Goal: Information Seeking & Learning: Learn about a topic

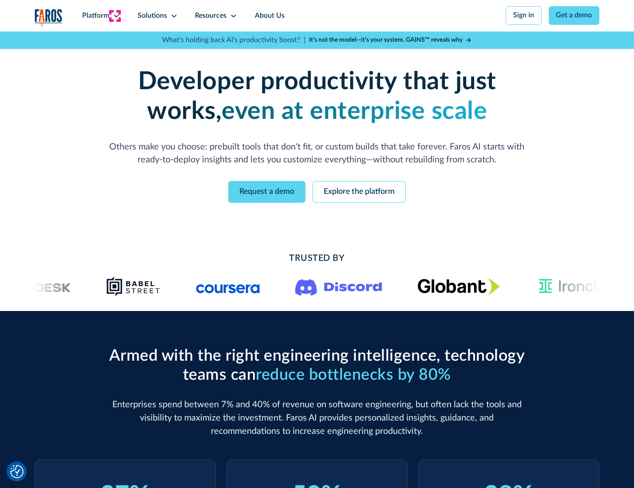
click at [115, 16] on icon at bounding box center [116, 15] width 7 height 7
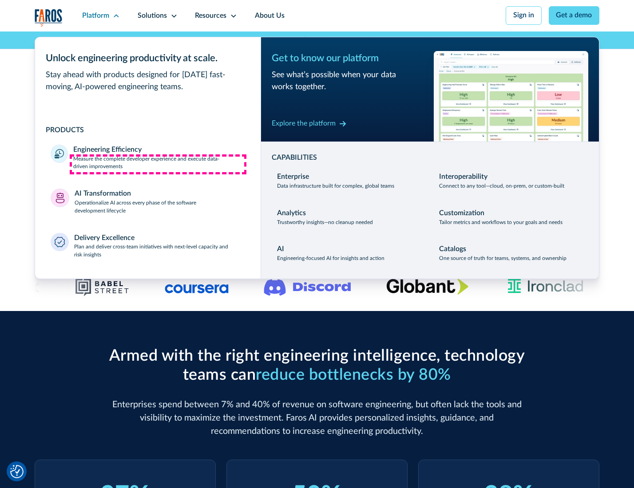
click at [158, 164] on p "Measure the complete developer experience and execute data-driven improvements" at bounding box center [158, 163] width 171 height 16
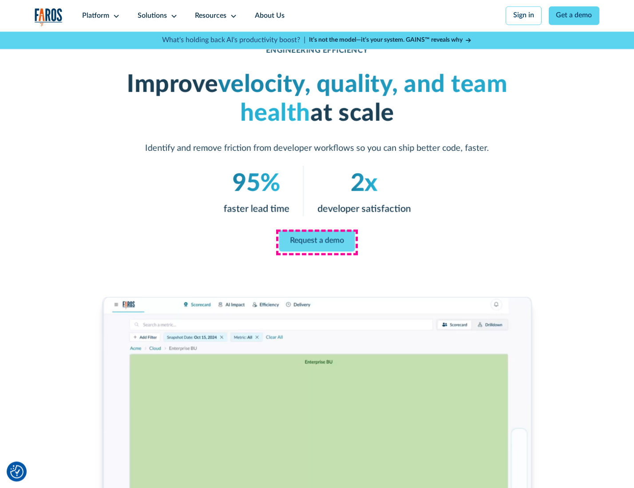
click at [316, 242] on link "Request a demo" at bounding box center [317, 240] width 76 height 21
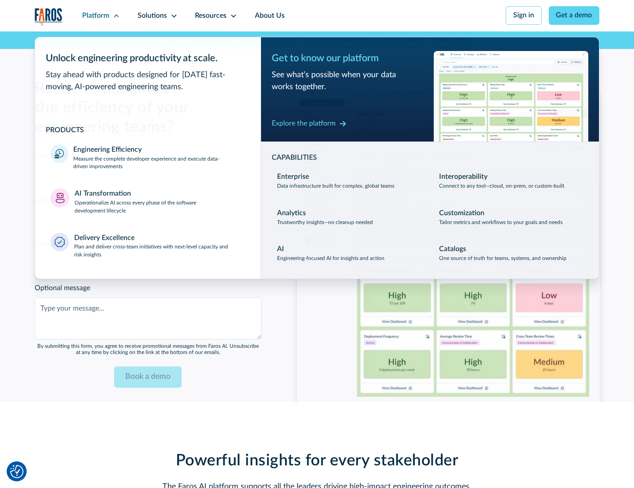
scroll to position [1932, 0]
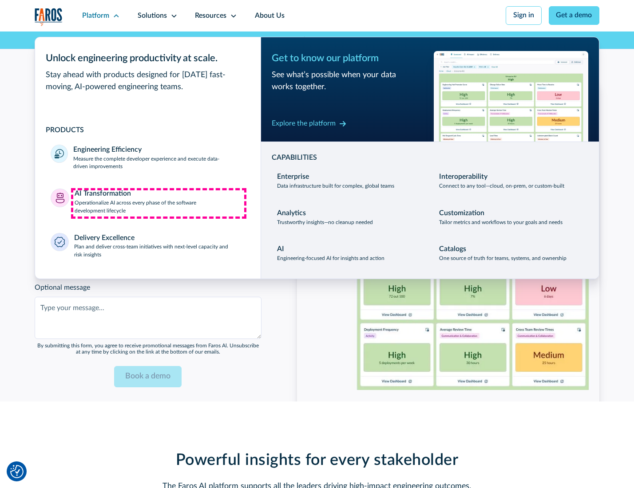
click at [158, 203] on p "Operationalize AI across every phase of the software development lifecycle" at bounding box center [160, 207] width 170 height 16
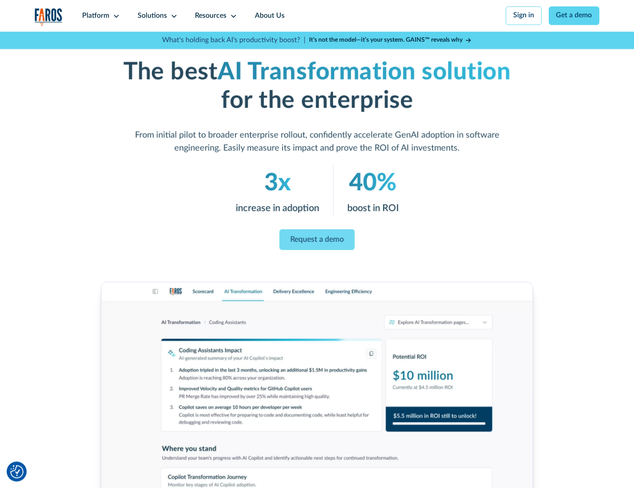
click at [316, 241] on link "Request a demo" at bounding box center [316, 239] width 75 height 21
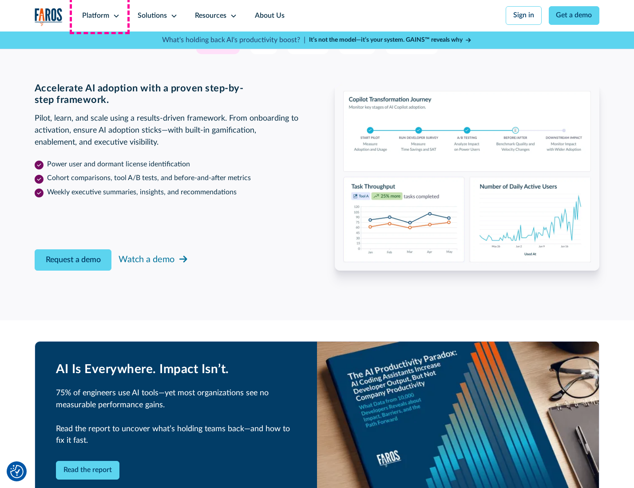
click at [99, 16] on div "Platform" at bounding box center [95, 16] width 27 height 11
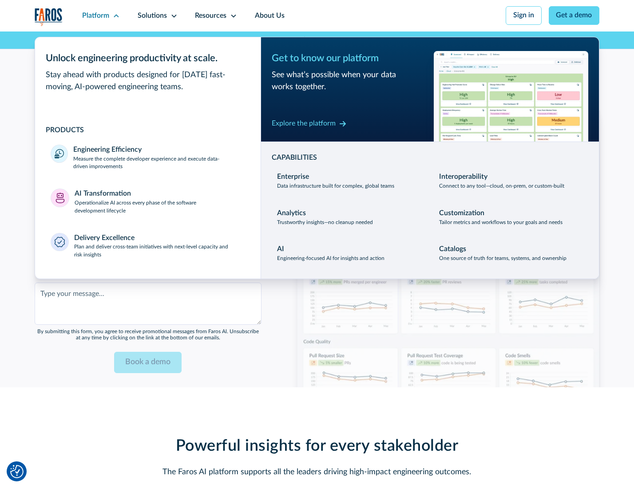
scroll to position [2145, 0]
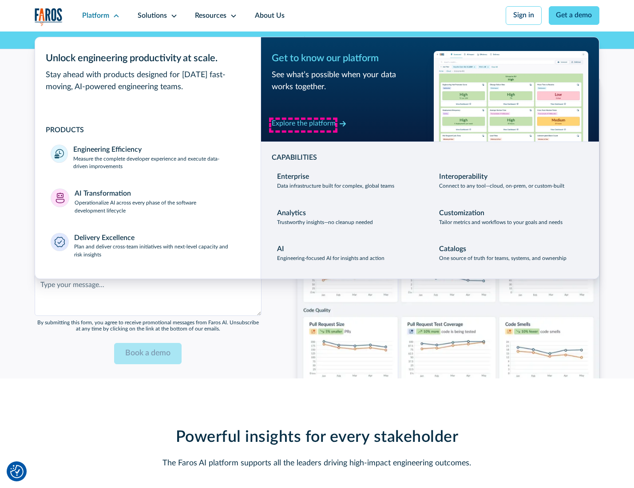
click at [303, 125] on div "Explore the platform" at bounding box center [304, 123] width 64 height 11
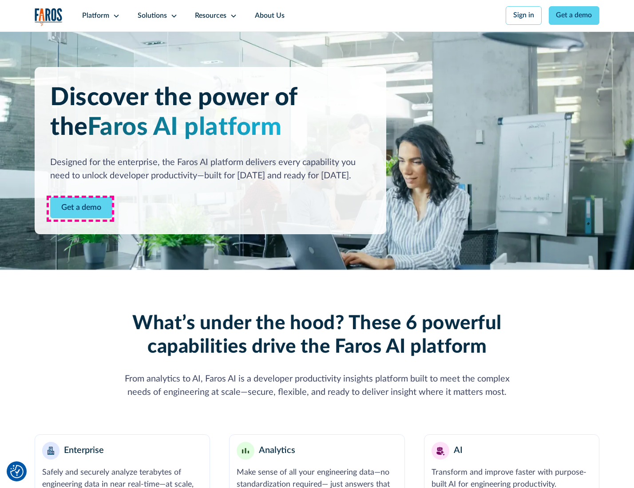
click at [80, 209] on link "Get a demo" at bounding box center [81, 208] width 62 height 22
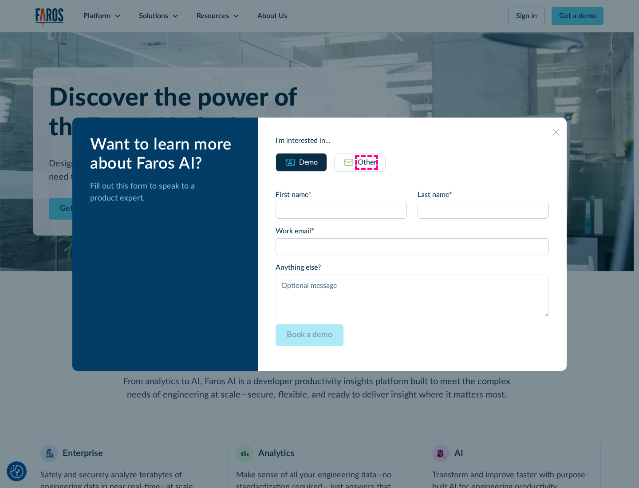
click at [367, 162] on div "Other" at bounding box center [367, 162] width 19 height 11
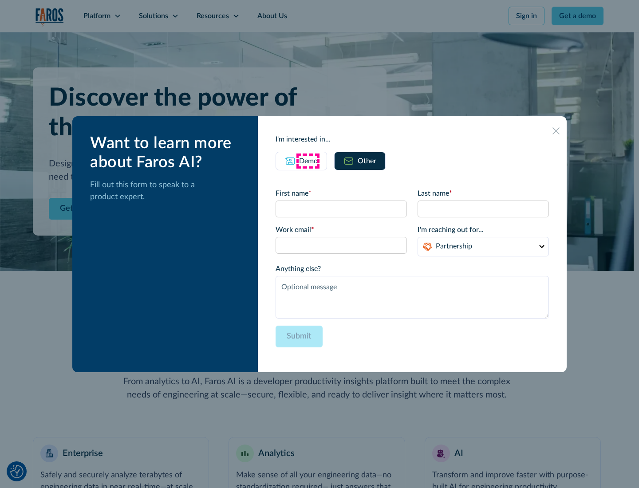
click at [307, 161] on div "Demo" at bounding box center [308, 161] width 19 height 11
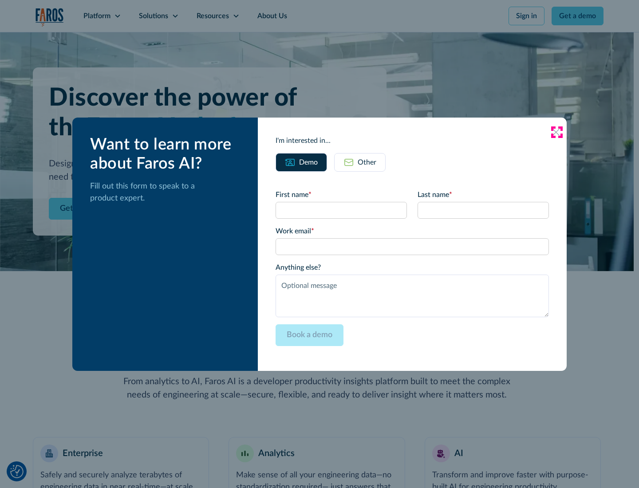
click at [556, 132] on icon at bounding box center [555, 132] width 7 height 7
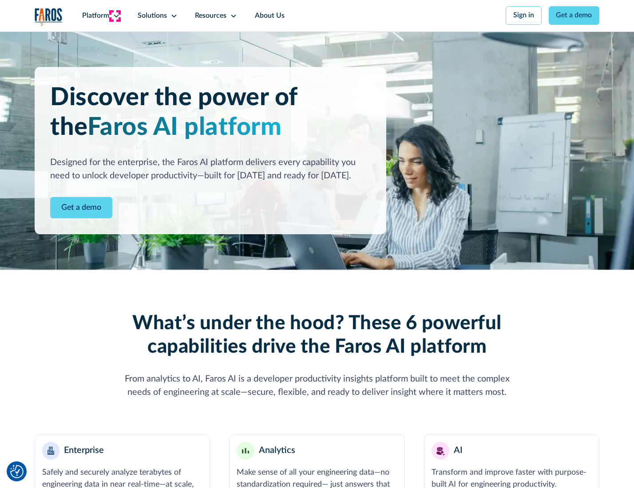
click at [115, 16] on icon at bounding box center [116, 15] width 7 height 7
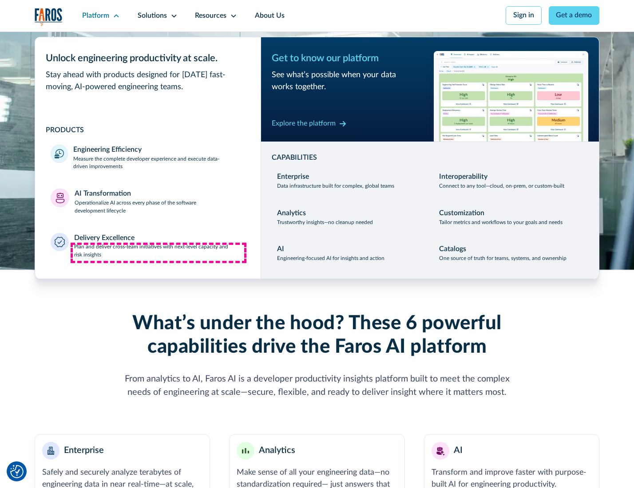
click at [158, 253] on p "Plan and deliver cross-team initiatives with next-level capacity and risk insig…" at bounding box center [159, 251] width 171 height 16
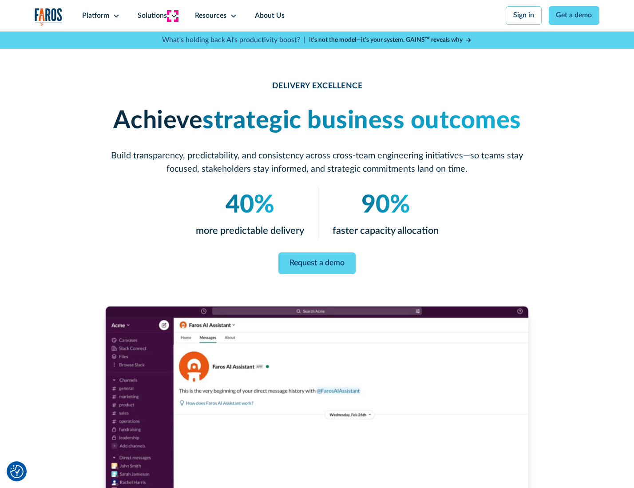
click at [172, 16] on icon at bounding box center [173, 15] width 7 height 7
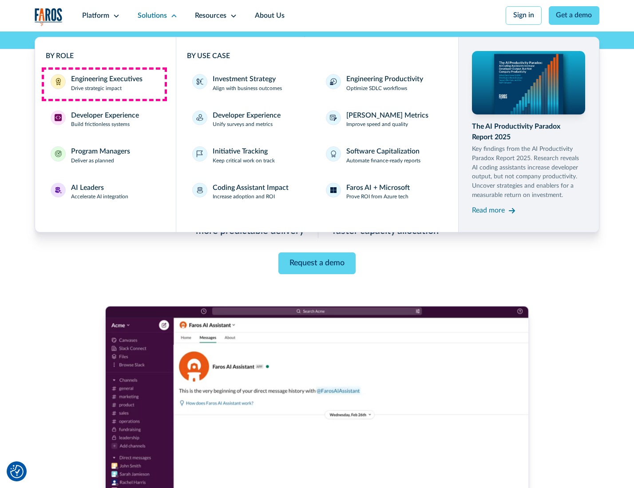
click at [104, 84] on div "Engineering Executives" at bounding box center [106, 79] width 71 height 11
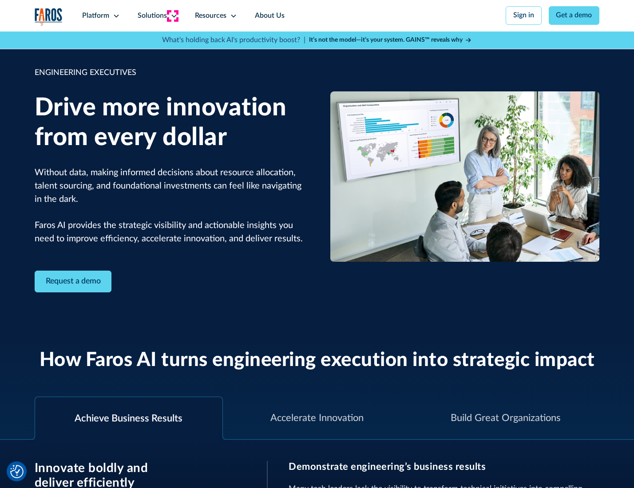
click at [172, 16] on icon at bounding box center [173, 15] width 7 height 7
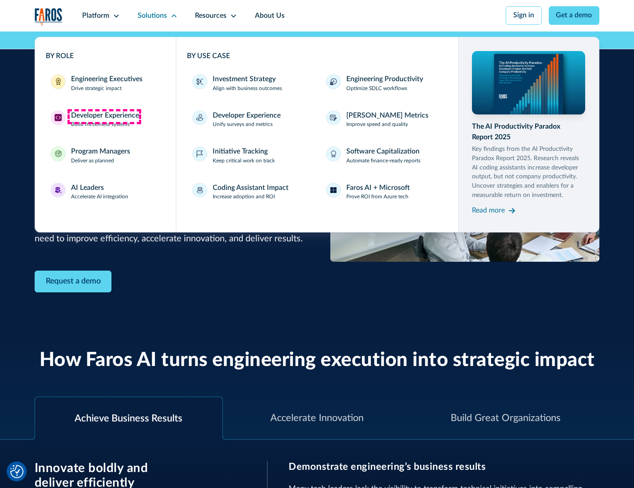
click at [104, 116] on div "Developer Experience" at bounding box center [105, 115] width 68 height 11
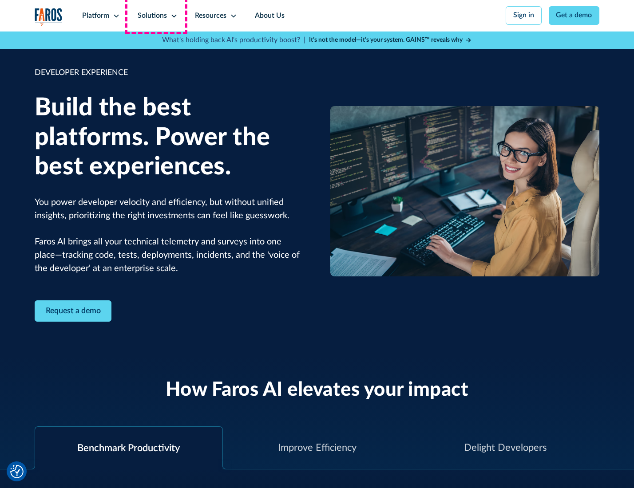
click at [156, 16] on div "Solutions" at bounding box center [152, 16] width 29 height 11
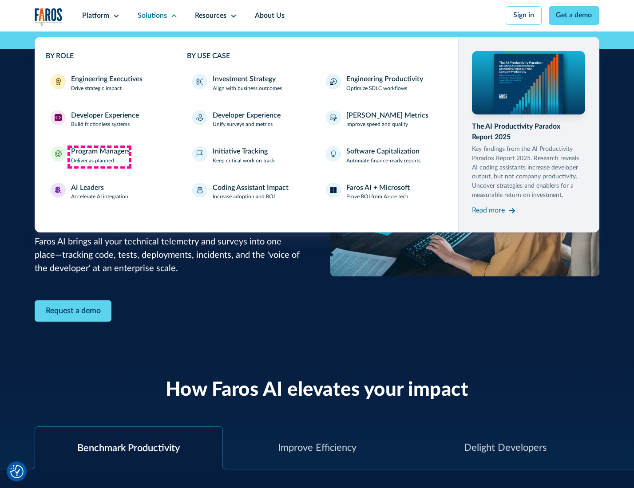
click at [99, 157] on div "Program Managers" at bounding box center [100, 151] width 59 height 11
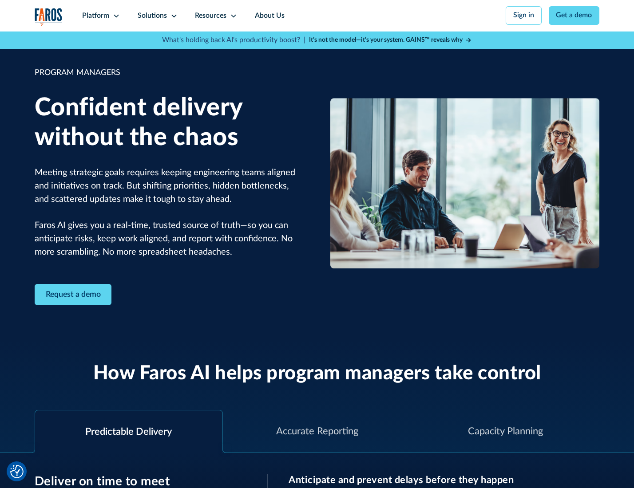
click at [172, 16] on icon at bounding box center [173, 15] width 7 height 7
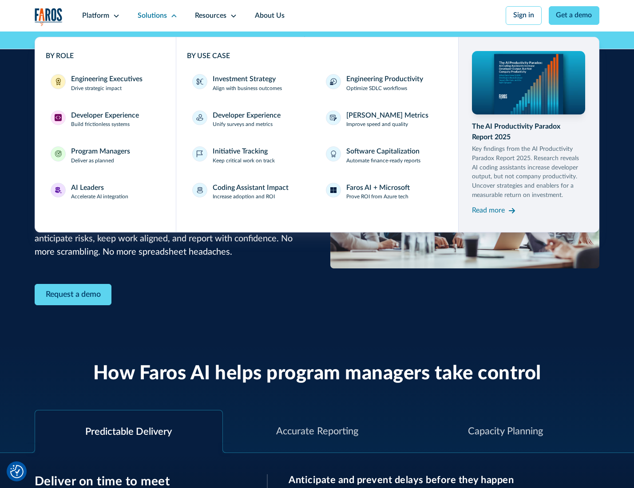
click at [99, 193] on div "AI Leaders" at bounding box center [87, 188] width 33 height 11
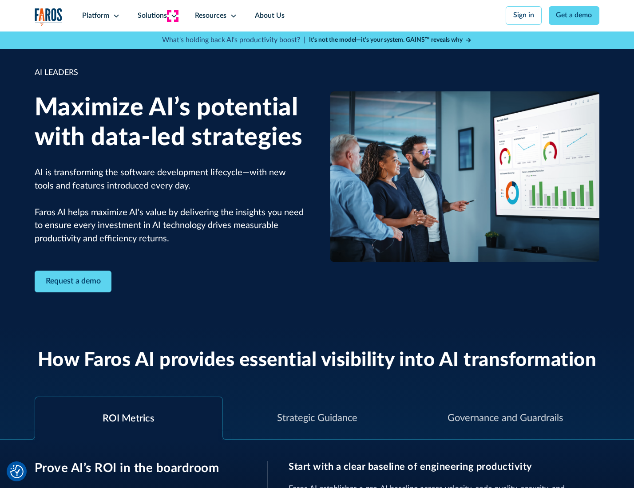
click at [172, 16] on icon at bounding box center [173, 15] width 7 height 7
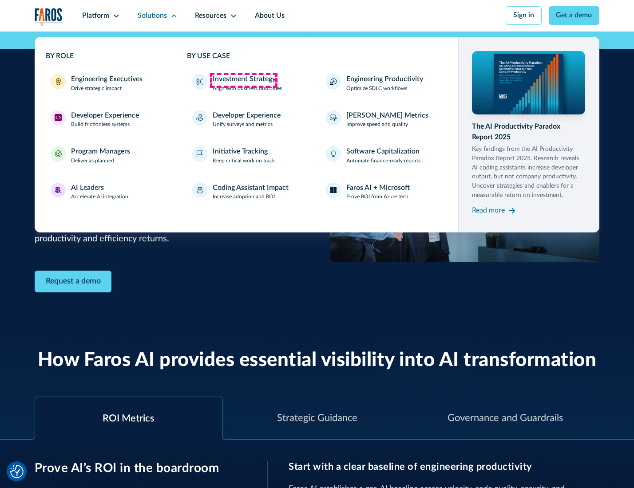
click at [243, 80] on div "Investment Strategy" at bounding box center [244, 79] width 63 height 11
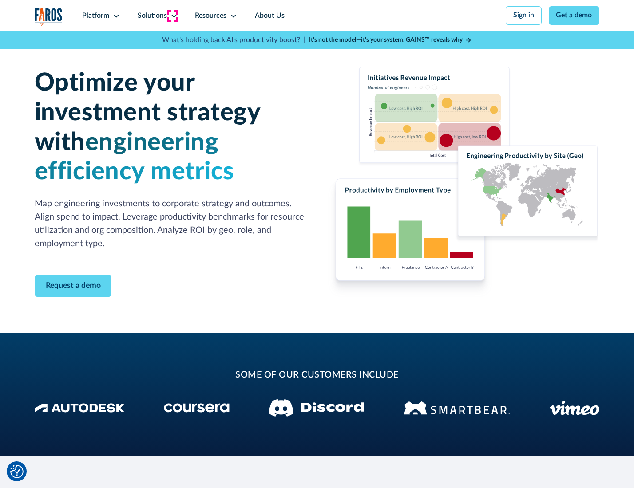
click at [172, 16] on icon at bounding box center [173, 15] width 7 height 7
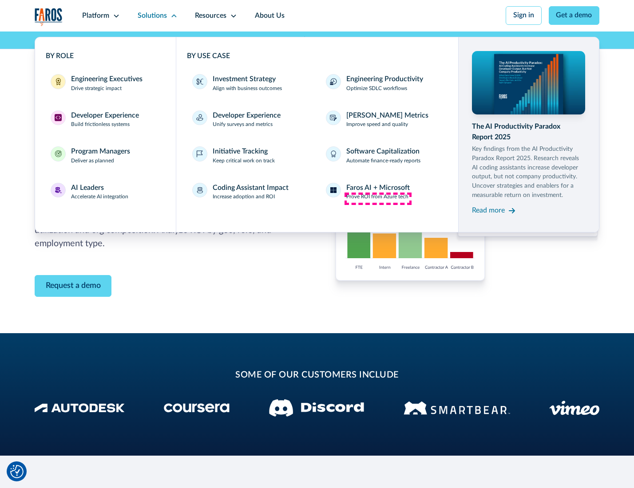
click at [378, 198] on p "Prove ROI from Azure tech" at bounding box center [377, 197] width 62 height 8
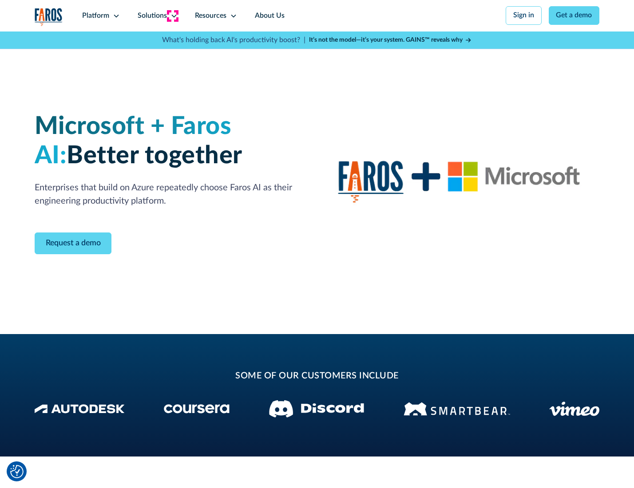
click at [172, 16] on icon at bounding box center [173, 15] width 7 height 7
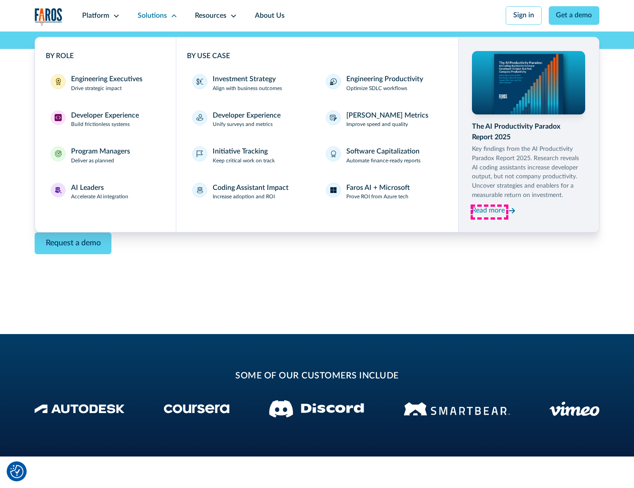
click at [489, 212] on div "Read more" at bounding box center [488, 210] width 33 height 11
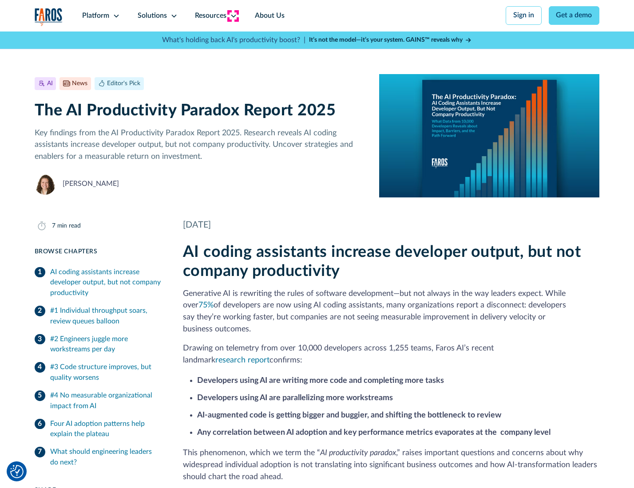
click at [233, 16] on icon at bounding box center [233, 15] width 7 height 7
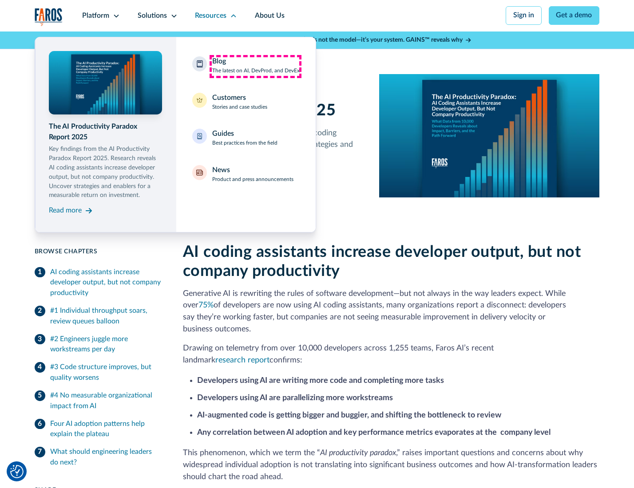
click at [255, 66] on div "Blog The latest on AI, DevProd, and DevEx" at bounding box center [255, 65] width 87 height 19
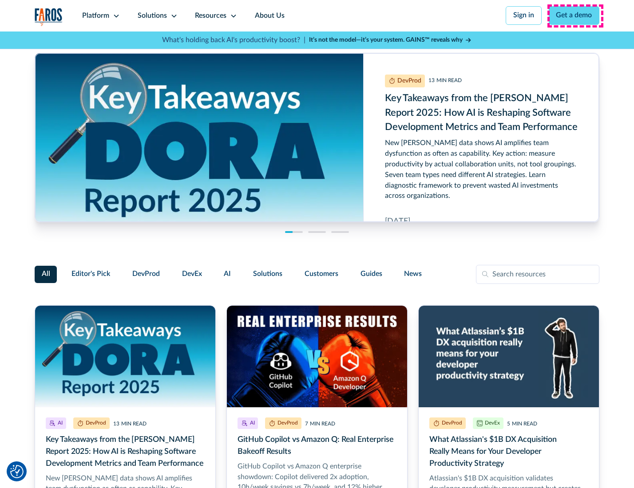
click at [575, 16] on link "Get a demo" at bounding box center [573, 15] width 51 height 19
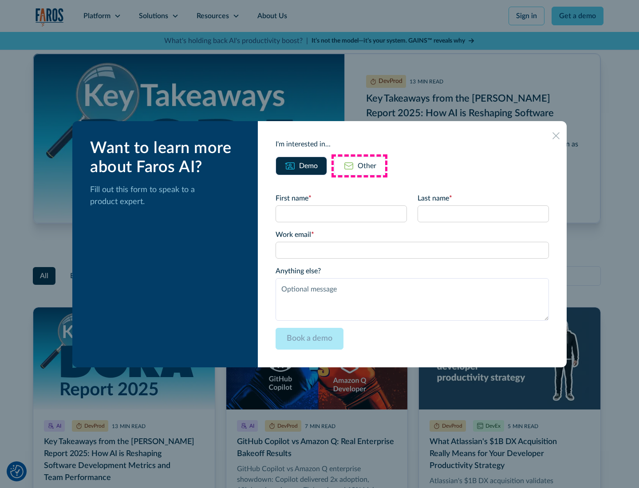
click at [359, 166] on div "Other" at bounding box center [367, 166] width 19 height 11
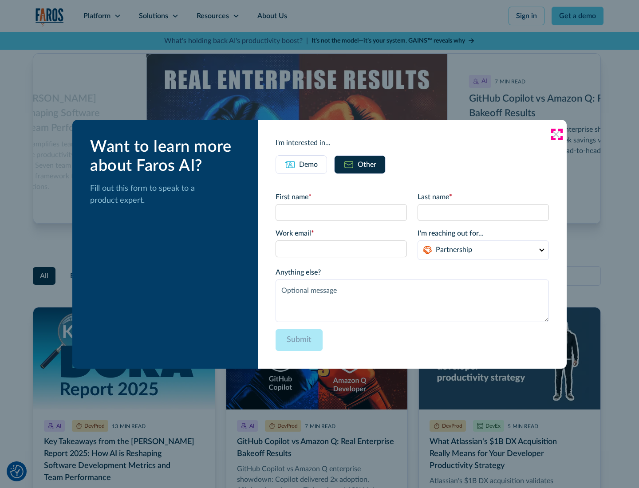
click at [556, 134] on icon at bounding box center [555, 134] width 7 height 7
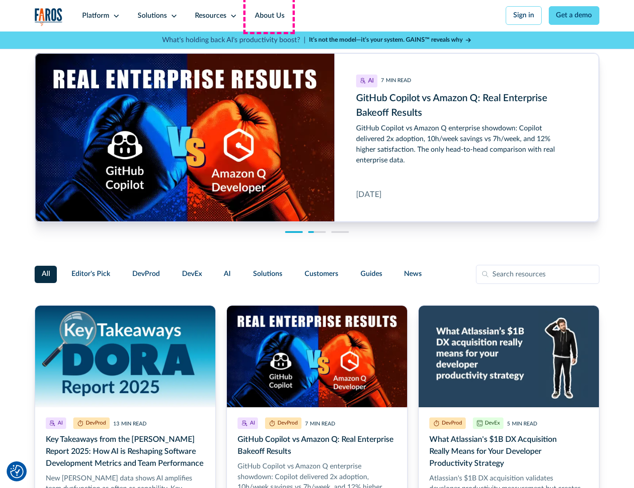
click at [268, 16] on link "About Us" at bounding box center [269, 16] width 47 height 32
